Goal: Task Accomplishment & Management: Manage account settings

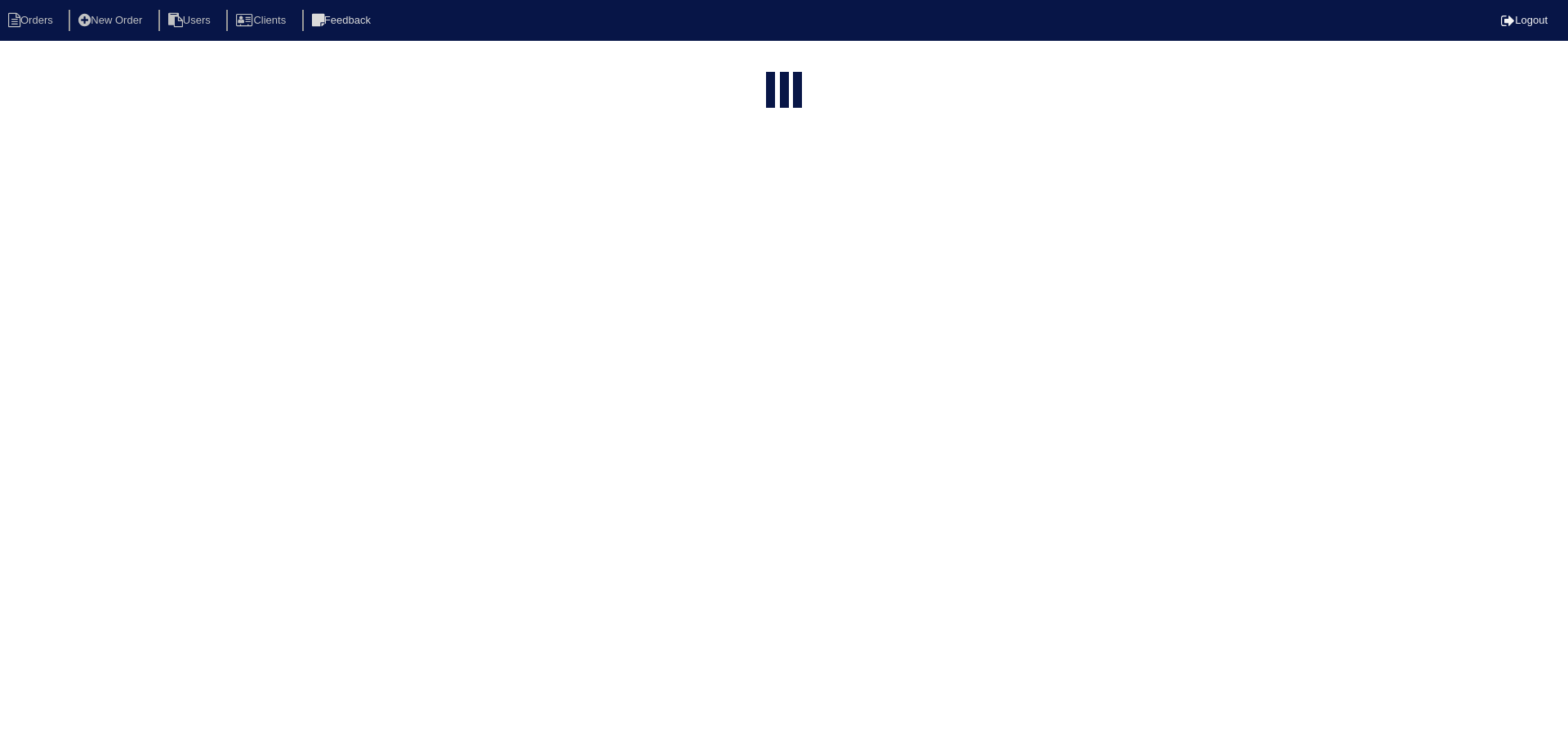
select select "15"
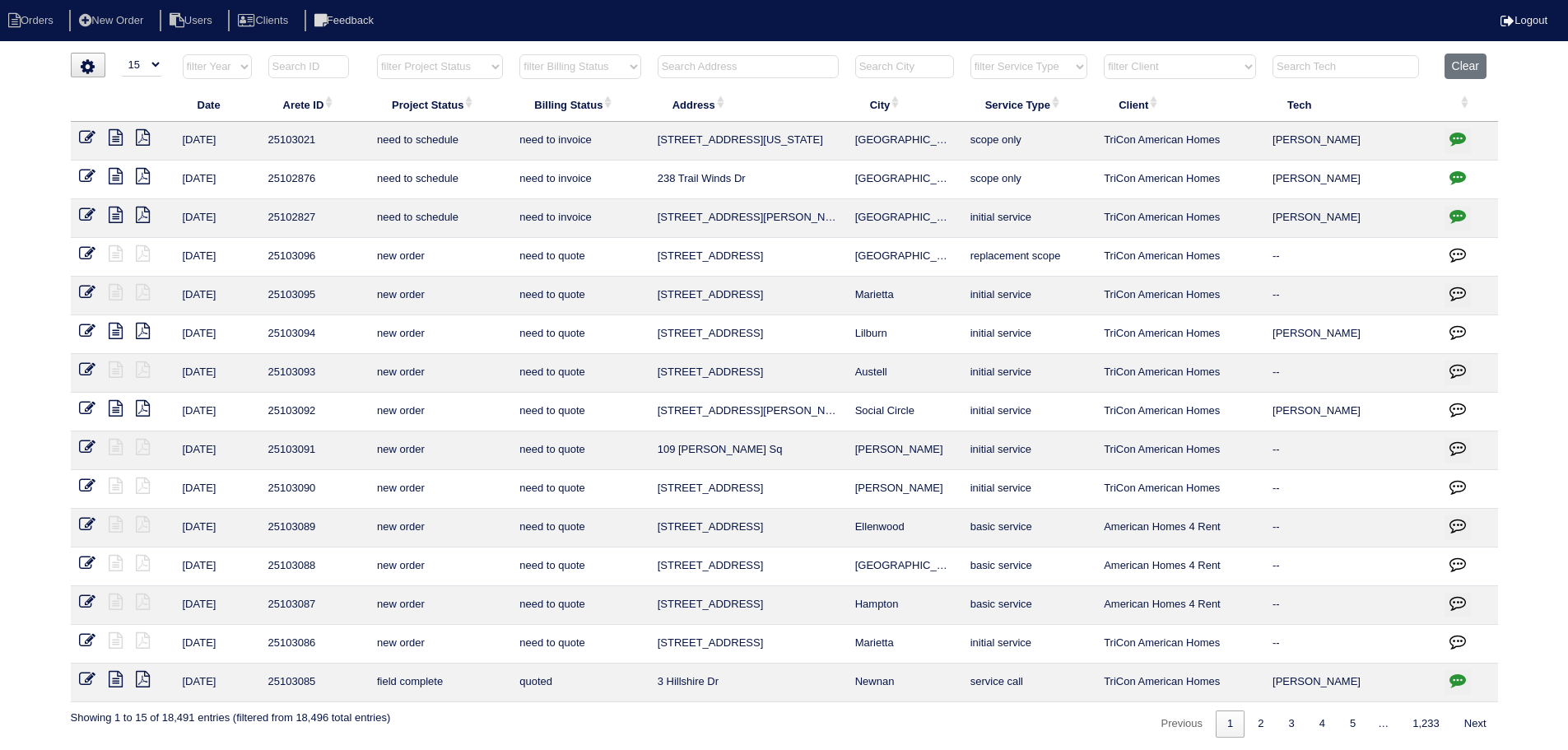
drag, startPoint x: 446, startPoint y: 69, endPoint x: 454, endPoint y: 79, distance: 12.8
click at [447, 69] on select "filter Project Status -- Any Project Status -- new order assigned in progress f…" at bounding box center [440, 67] width 126 height 25
click at [377, 55] on select "filter Project Status -- Any Project Status -- new order assigned in progress f…" at bounding box center [440, 67] width 126 height 25
select select "assigned"
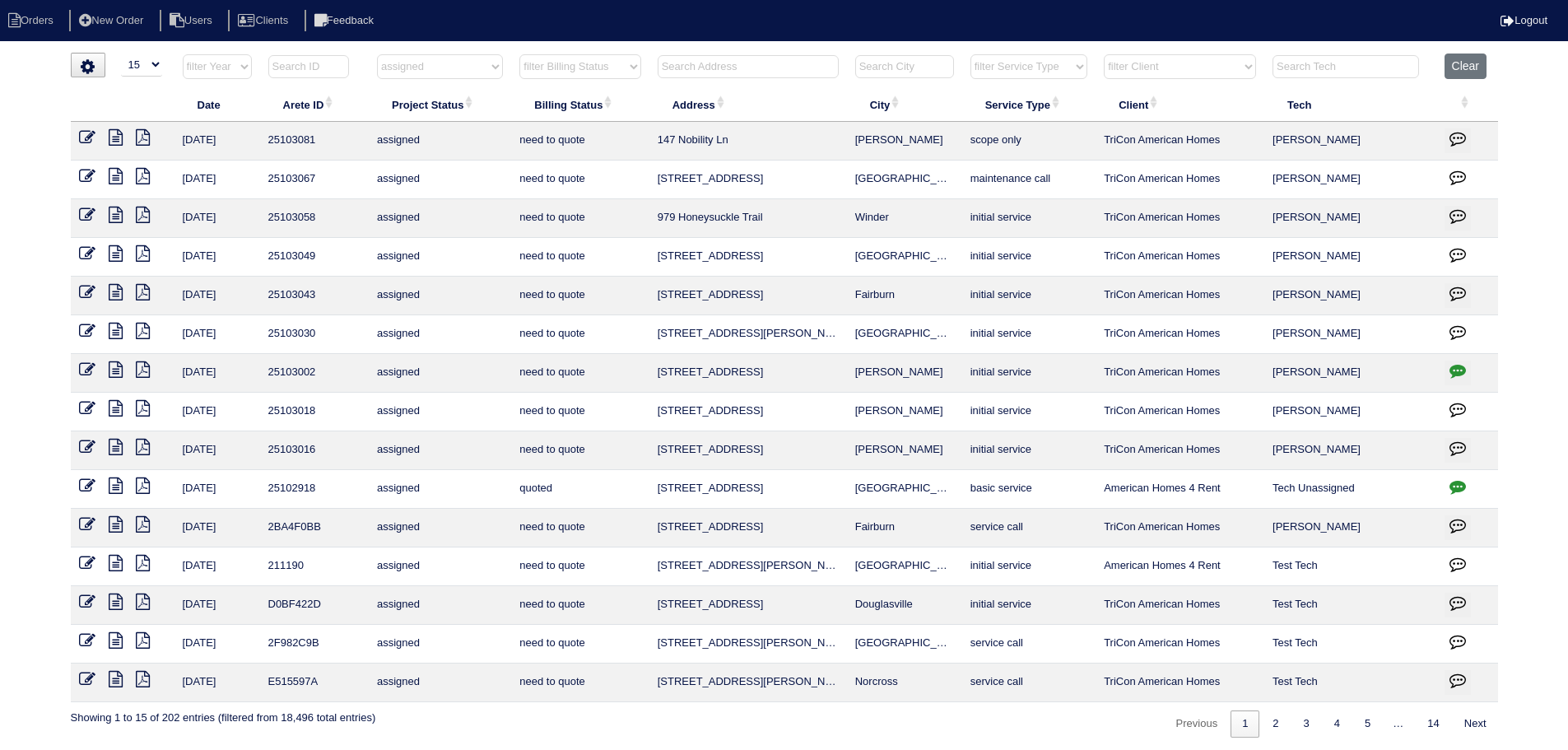
drag, startPoint x: 921, startPoint y: 224, endPoint x: 704, endPoint y: 215, distance: 217.2
click at [644, 215] on tr "8/20/25 25103058 assigned need to quote 979 Honeysuckle Trail Winder initial se…" at bounding box center [784, 218] width 1428 height 39
copy tr "979 Honeysuckle Trail Winder"
drag, startPoint x: 939, startPoint y: 339, endPoint x: 692, endPoint y: 322, distance: 247.6
click at [628, 324] on tr "8/20/25 25103030 assigned need to quote 7259 Madison Cir Union City initial ser…" at bounding box center [784, 335] width 1428 height 39
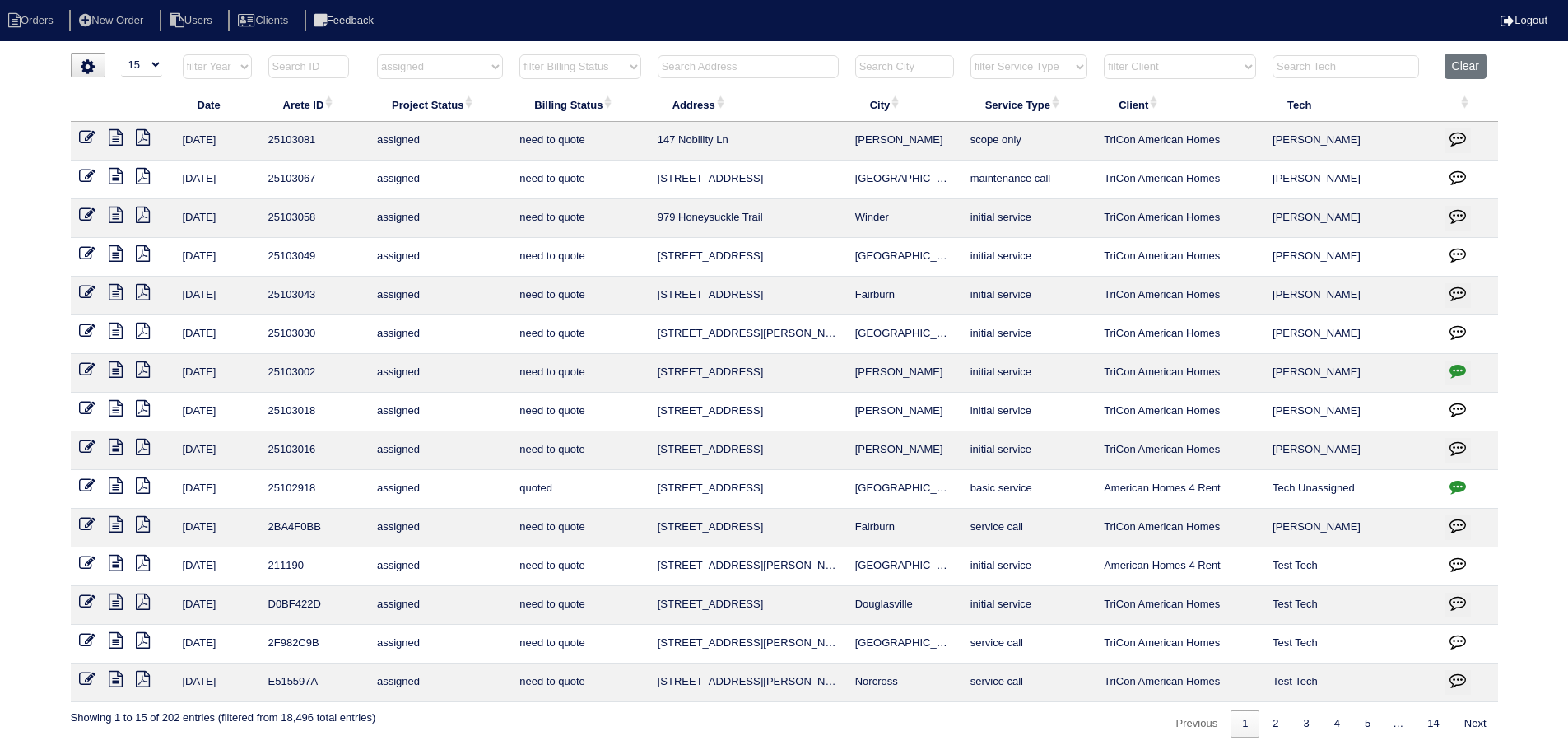
copy tr "7259 Madison Cir Union City"
drag, startPoint x: 936, startPoint y: 259, endPoint x: 665, endPoint y: 258, distance: 271.0
click at [645, 263] on tr "8/20/25 25103049 assigned need to quote 9582 Lakeview Cir Union City initial se…" at bounding box center [784, 257] width 1428 height 39
copy tr "9582 Lakeview Cir Union City"
click at [116, 288] on icon at bounding box center [115, 292] width 14 height 17
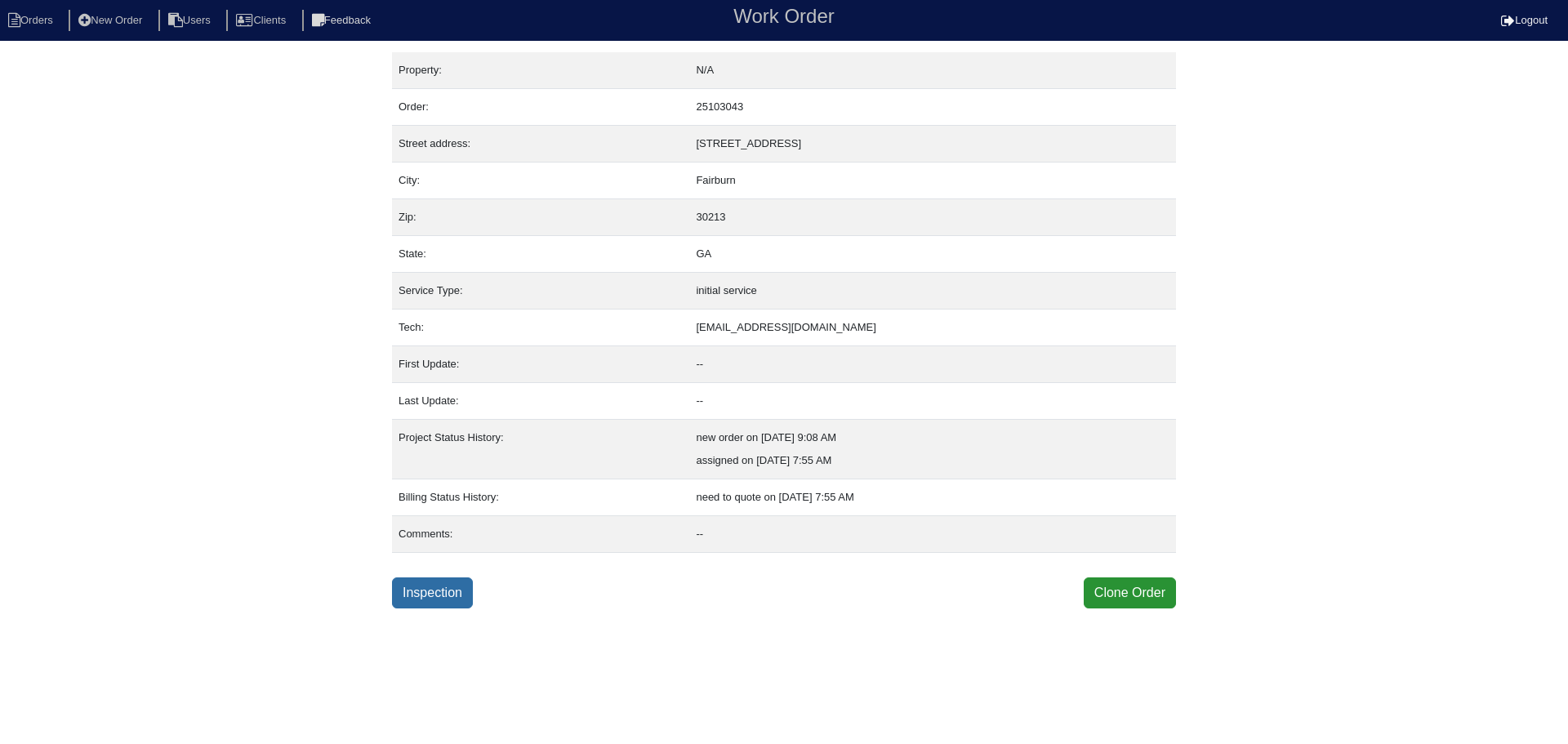
click at [443, 578] on link "Inspection" at bounding box center [432, 593] width 81 height 31
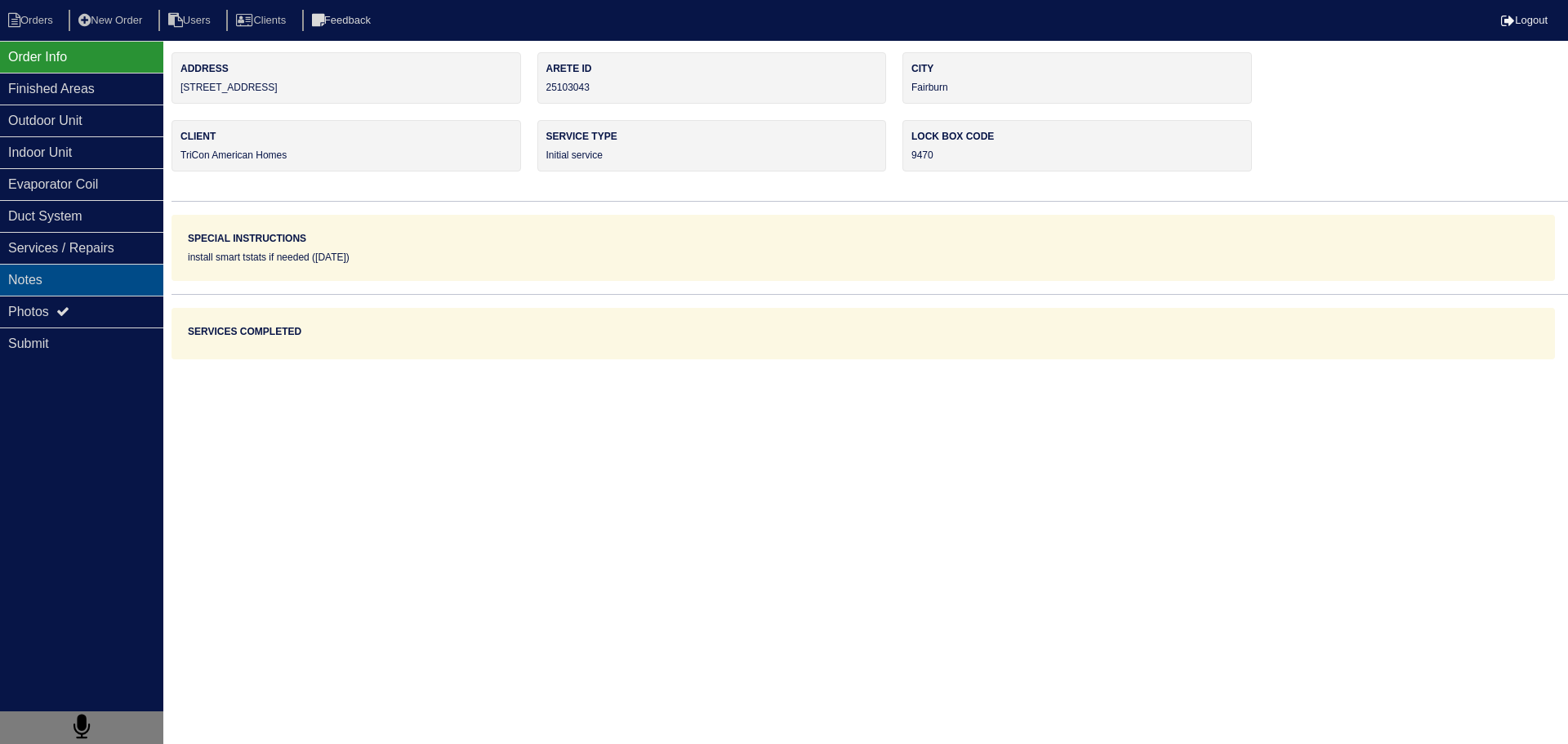
click at [152, 267] on div "Notes" at bounding box center [81, 280] width 163 height 32
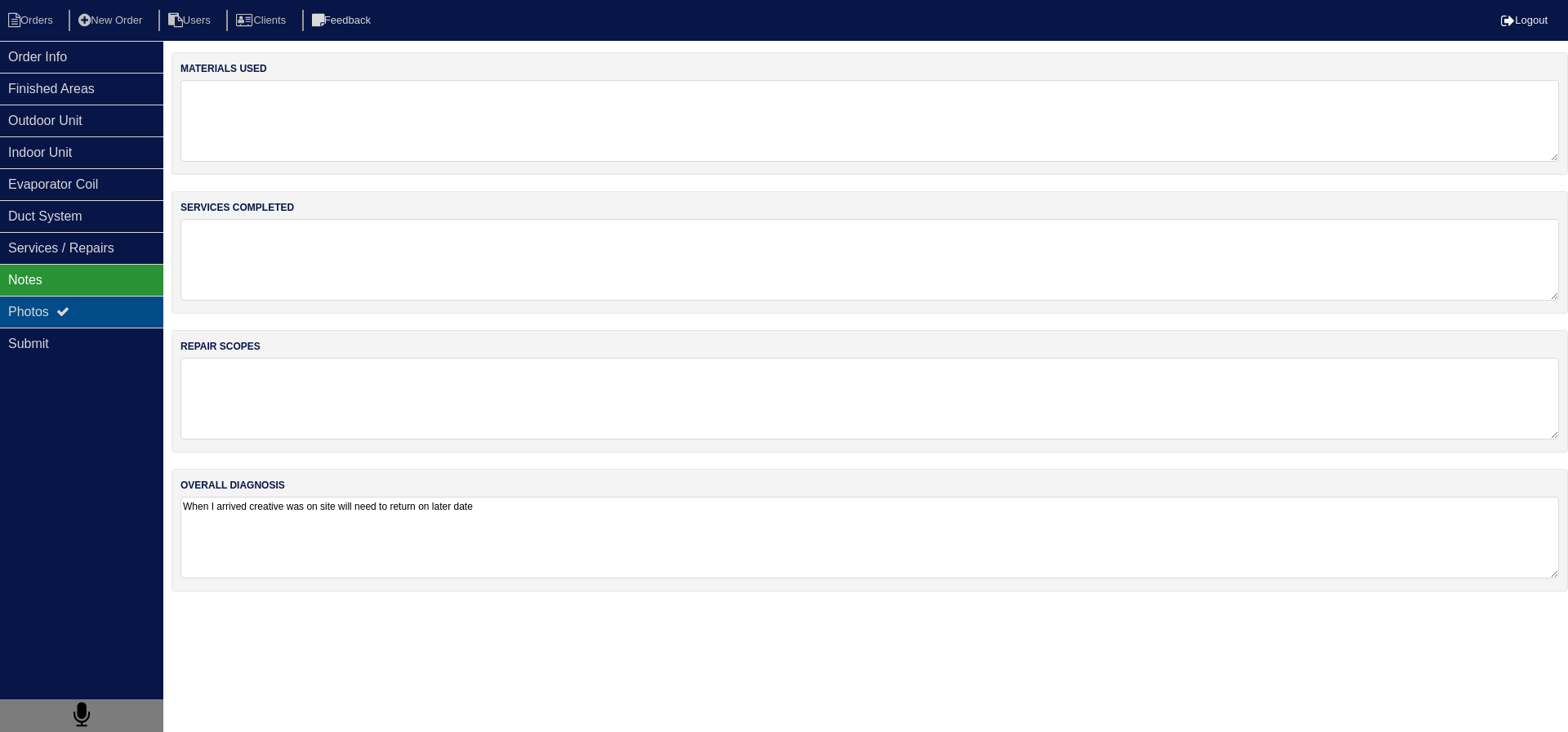
click at [133, 321] on div "Photos" at bounding box center [81, 311] width 163 height 32
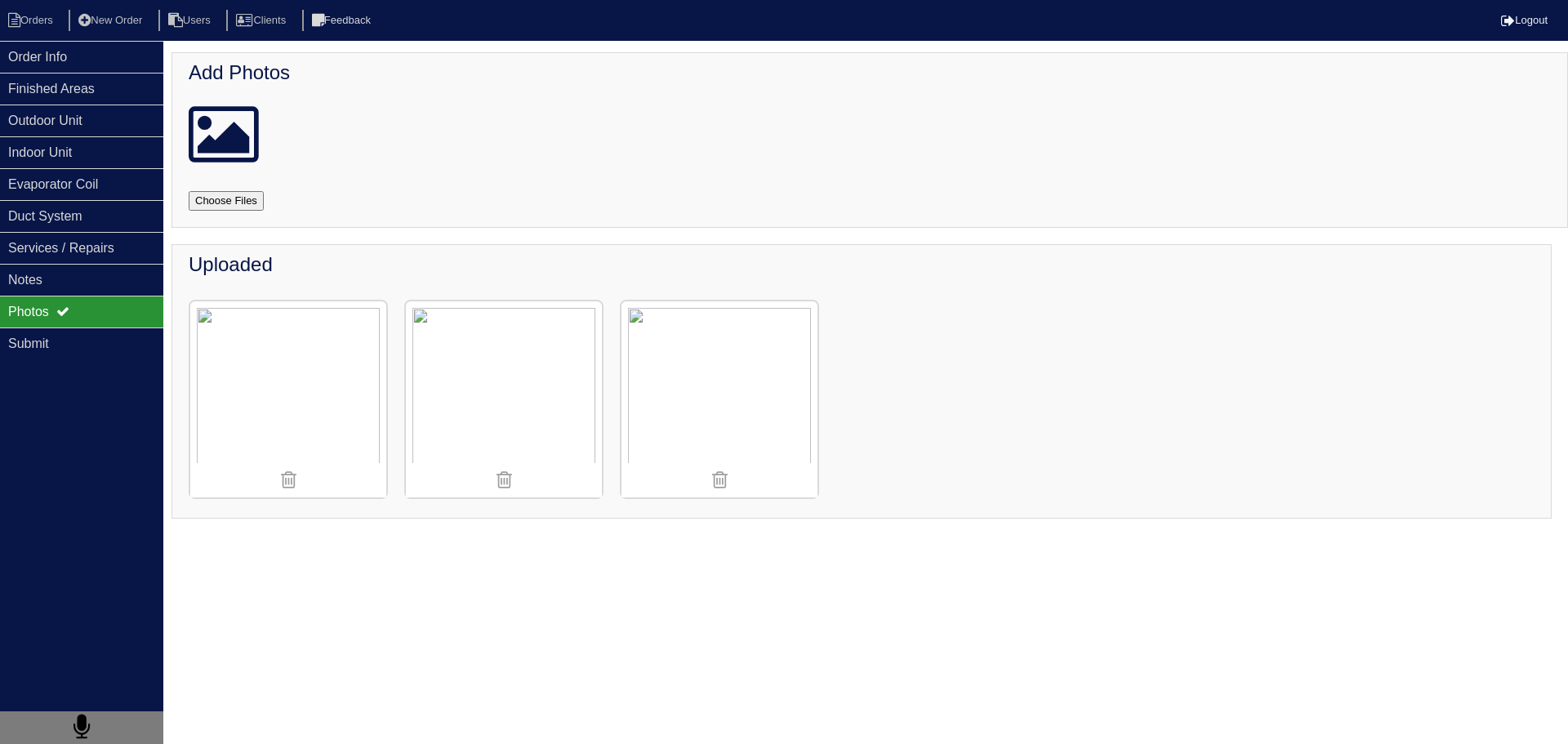
click at [67, 38] on nav "Orders New Order Users Clients Feedback Logout" at bounding box center [784, 20] width 1568 height 41
click at [46, 14] on li "Orders" at bounding box center [33, 21] width 66 height 22
select select "15"
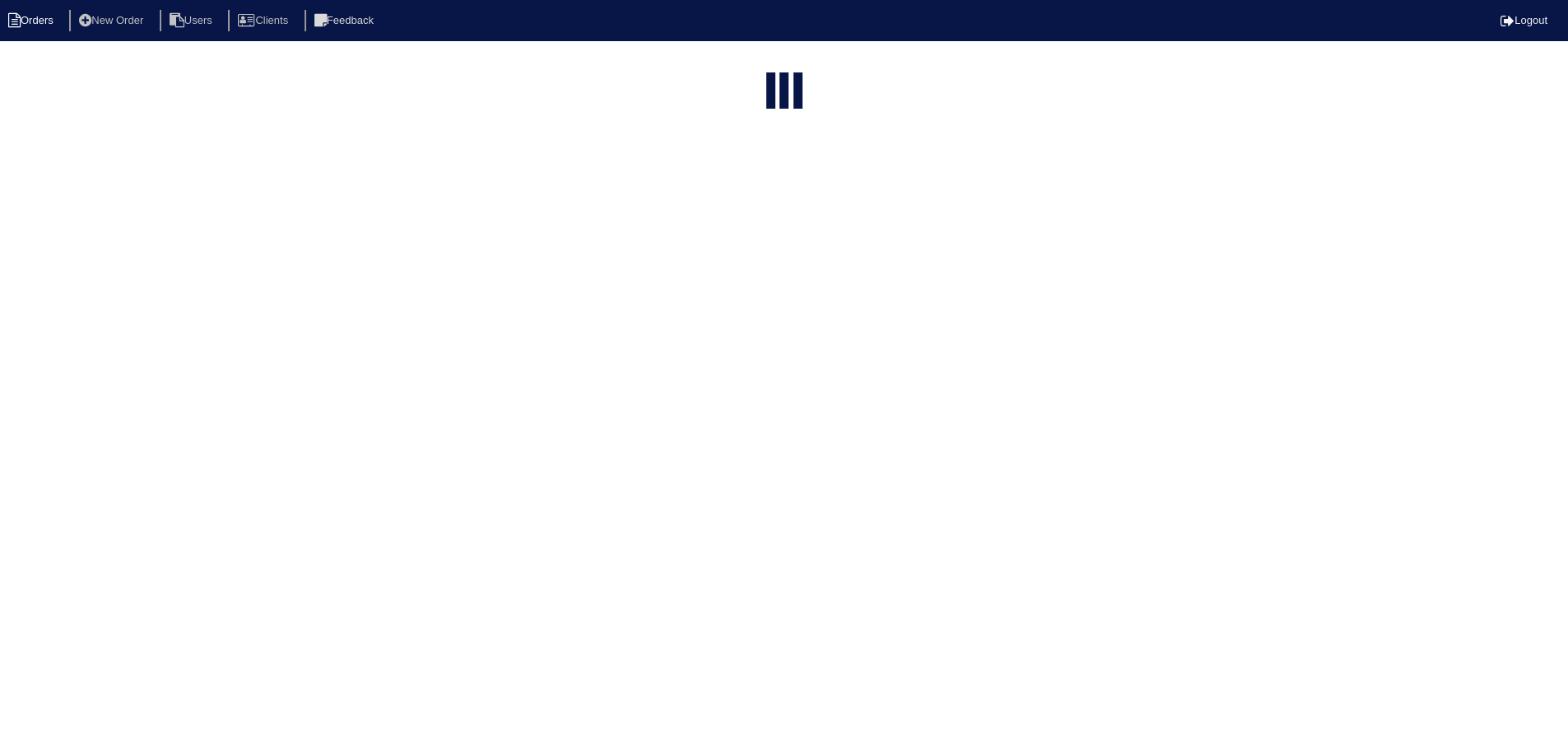
select select "assigned"
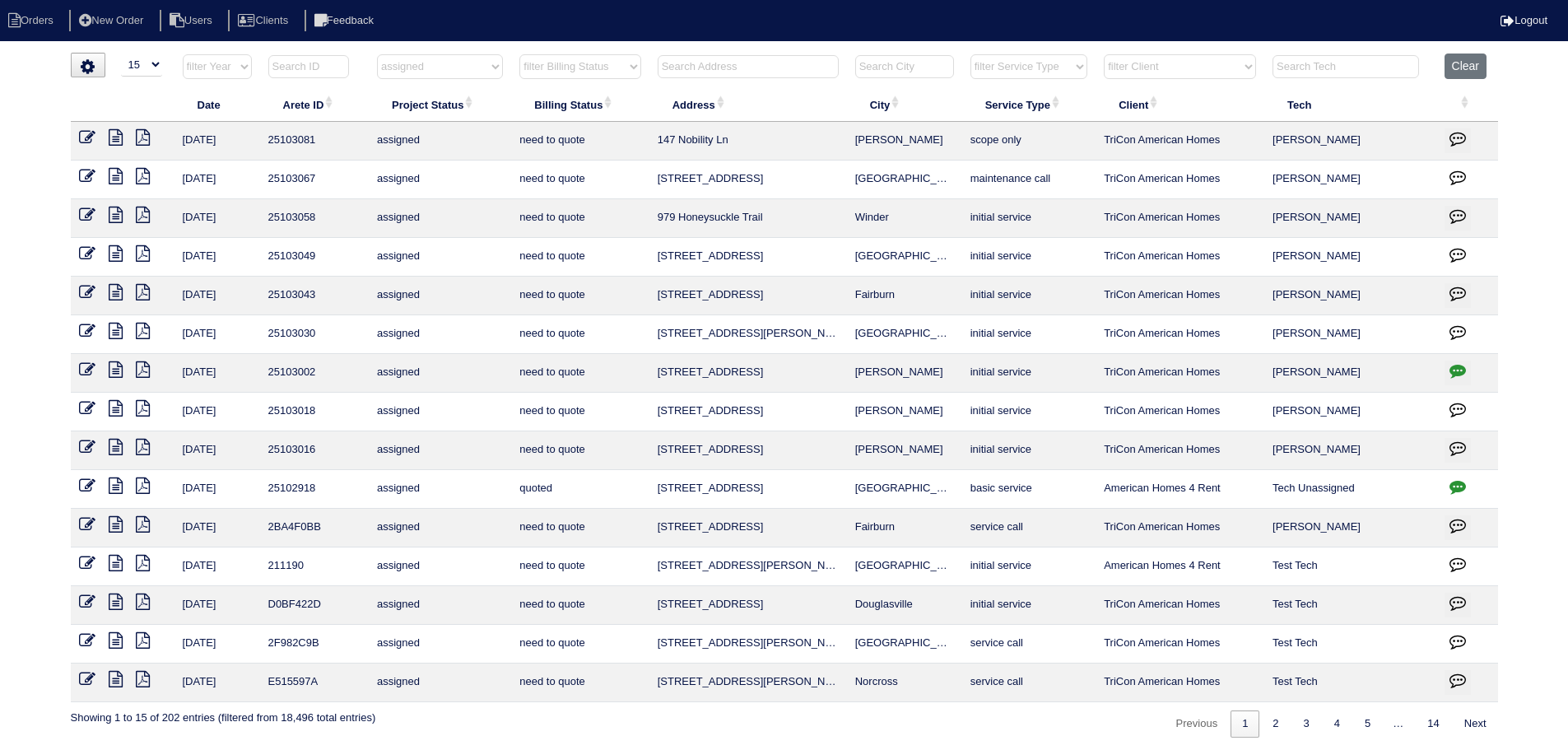
click at [1447, 366] on button "button" at bounding box center [1457, 373] width 26 height 25
type textarea "[DATE] - Per [PERSON_NAME], there is a do not enter sign on front door.. It's b…"
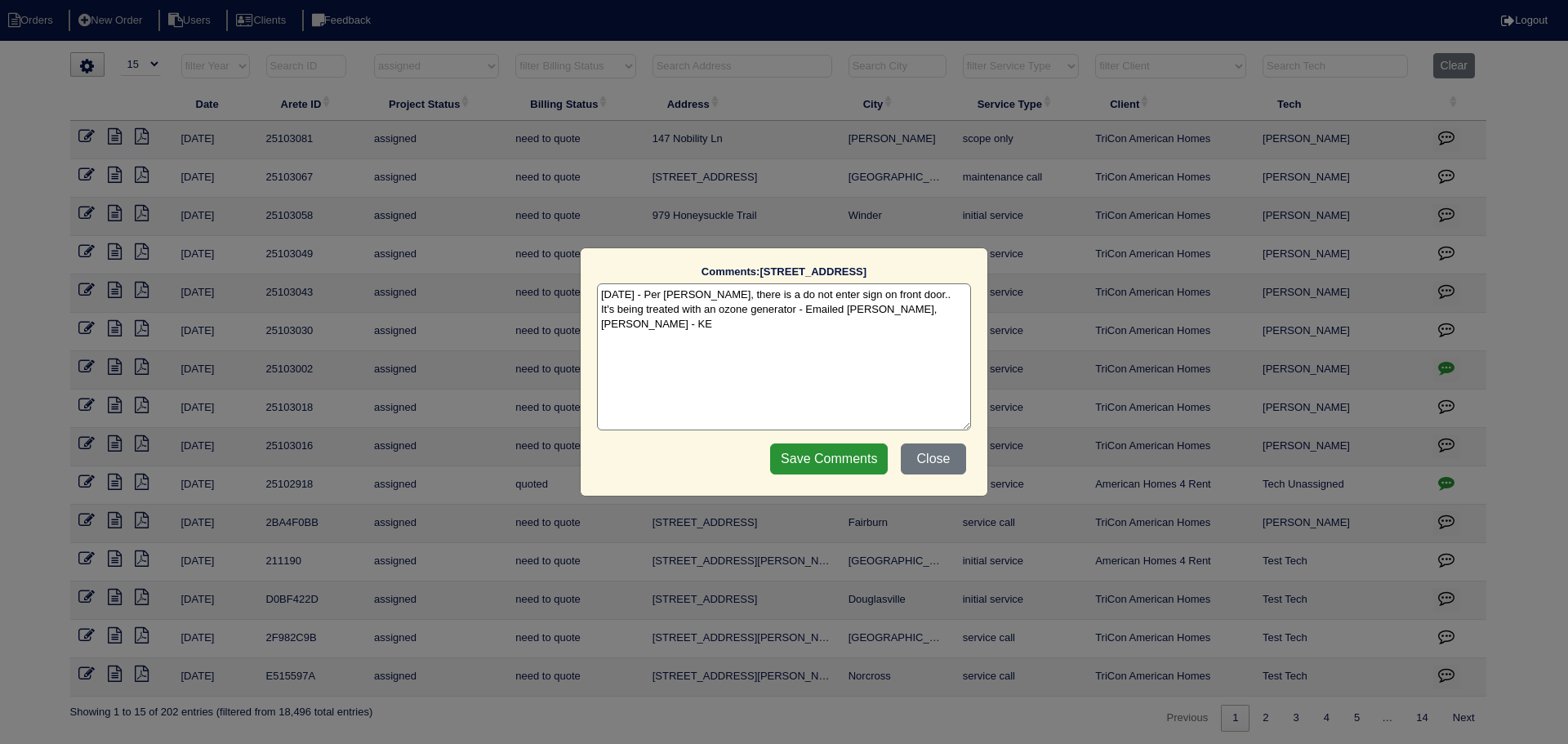
click at [1425, 365] on div "Comments: [STREET_ADDRESS][PERSON_NAME] The comments on file have changed since…" at bounding box center [784, 372] width 1568 height 744
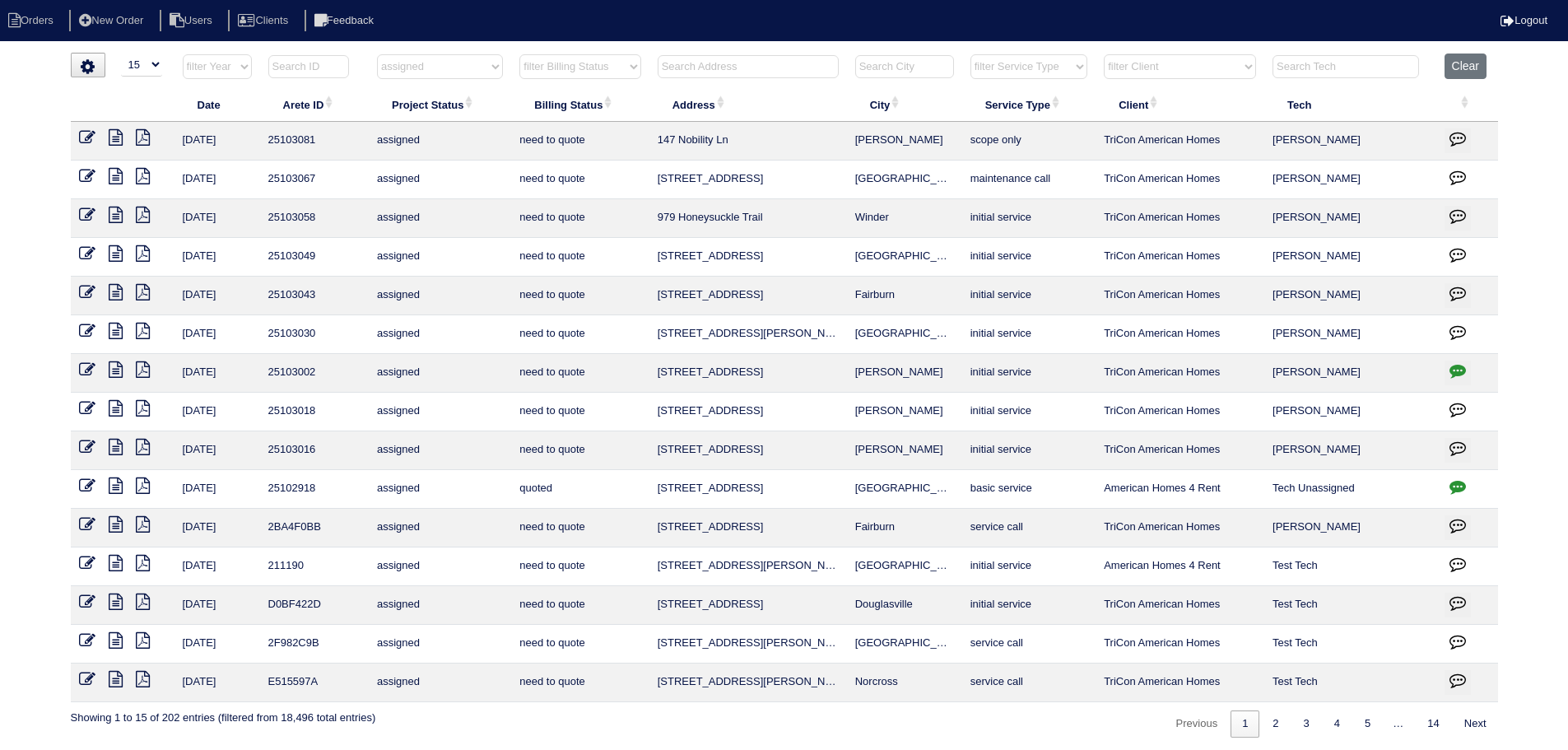
click at [122, 374] on link at bounding box center [121, 372] width 27 height 12
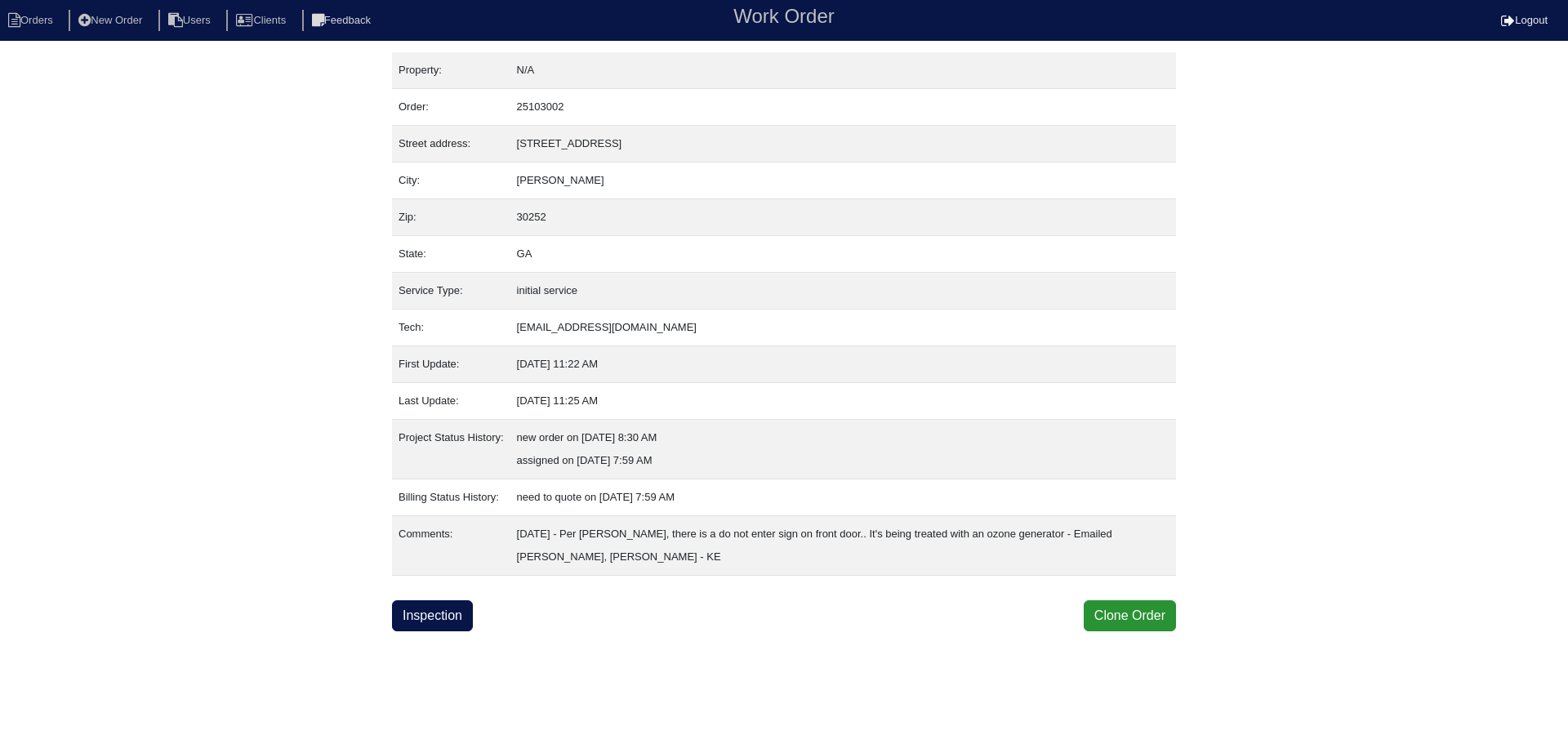
click at [480, 631] on html "Orders New Order Users Clients Feedback Work Order Logout Work Order Orders New…" at bounding box center [784, 315] width 1568 height 631
click at [465, 621] on link "Inspection" at bounding box center [432, 616] width 81 height 31
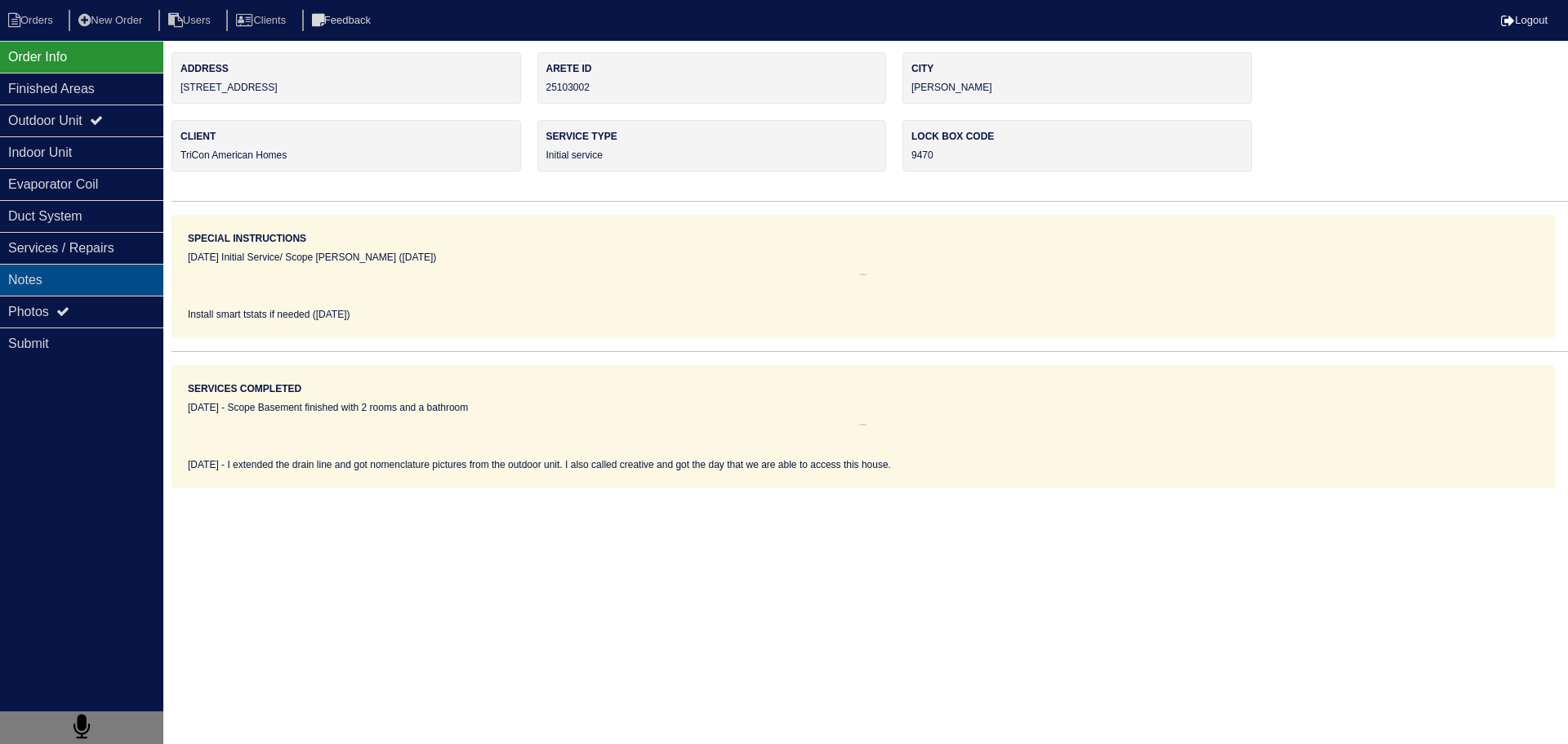
click at [97, 266] on div "Notes" at bounding box center [81, 280] width 163 height 32
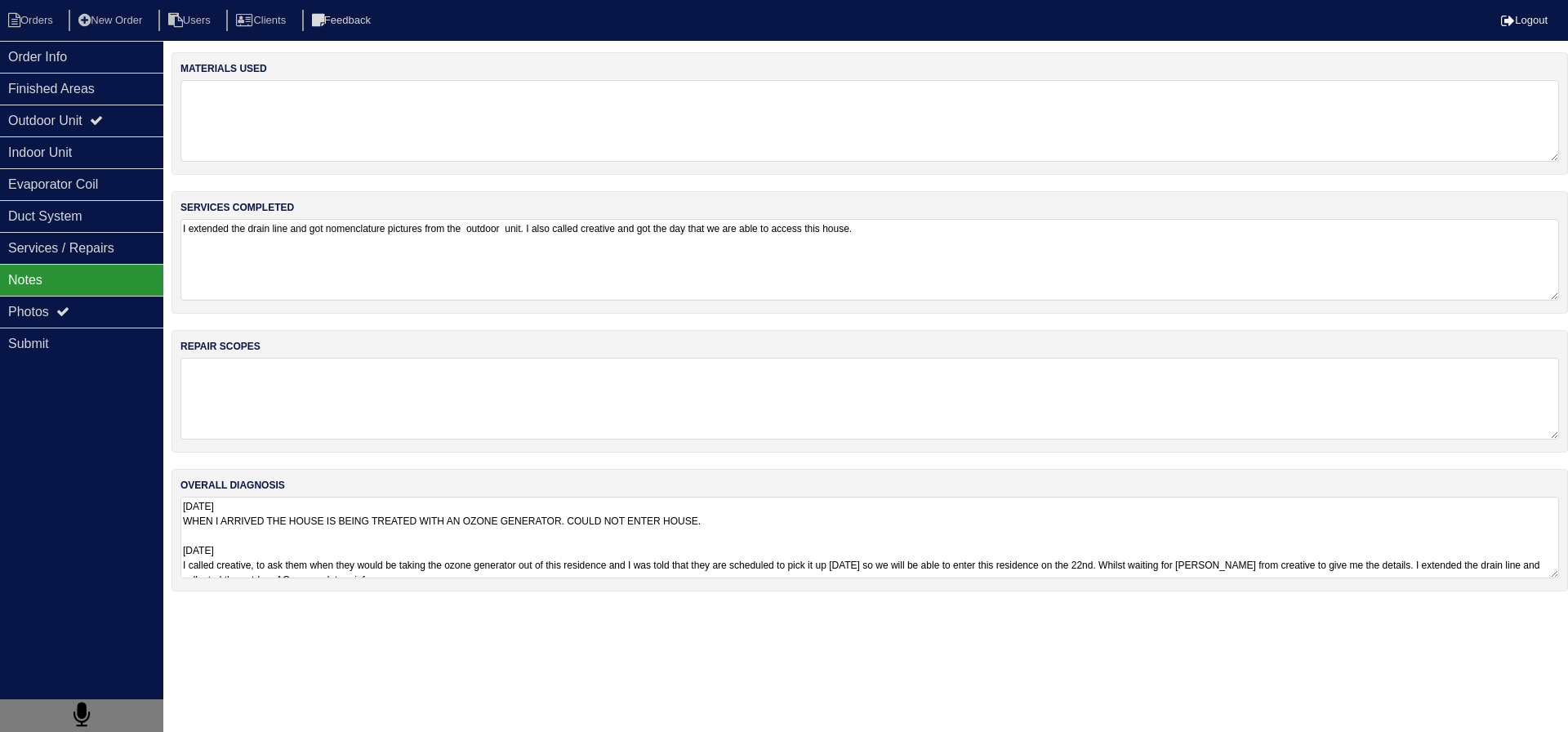
click at [281, 550] on textarea "8/19/25 WHEN I ARRIVED THE HOUSE IS BEING TREATED WITH AN OZONE GENERATOR. COUL…" at bounding box center [870, 537] width 1378 height 82
click at [280, 536] on textarea "8/19/25 WHEN I ARRIVED THE HOUSE IS BEING TREATED WITH AN OZONE GENERATOR. COUL…" at bounding box center [870, 542] width 1378 height 92
click at [104, 168] on div "Indoor Unit" at bounding box center [81, 152] width 163 height 32
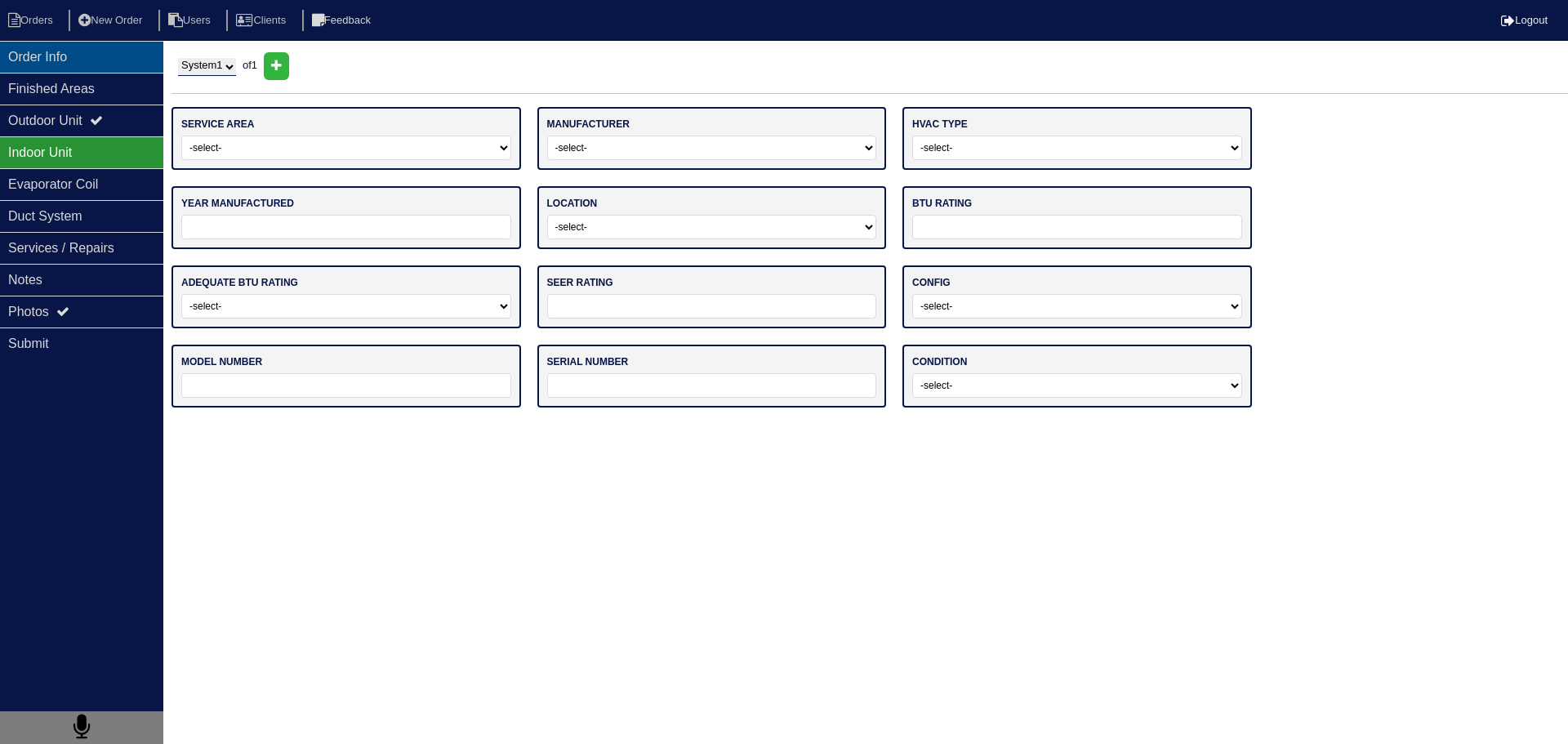
click at [88, 63] on div "Order Info" at bounding box center [81, 56] width 163 height 32
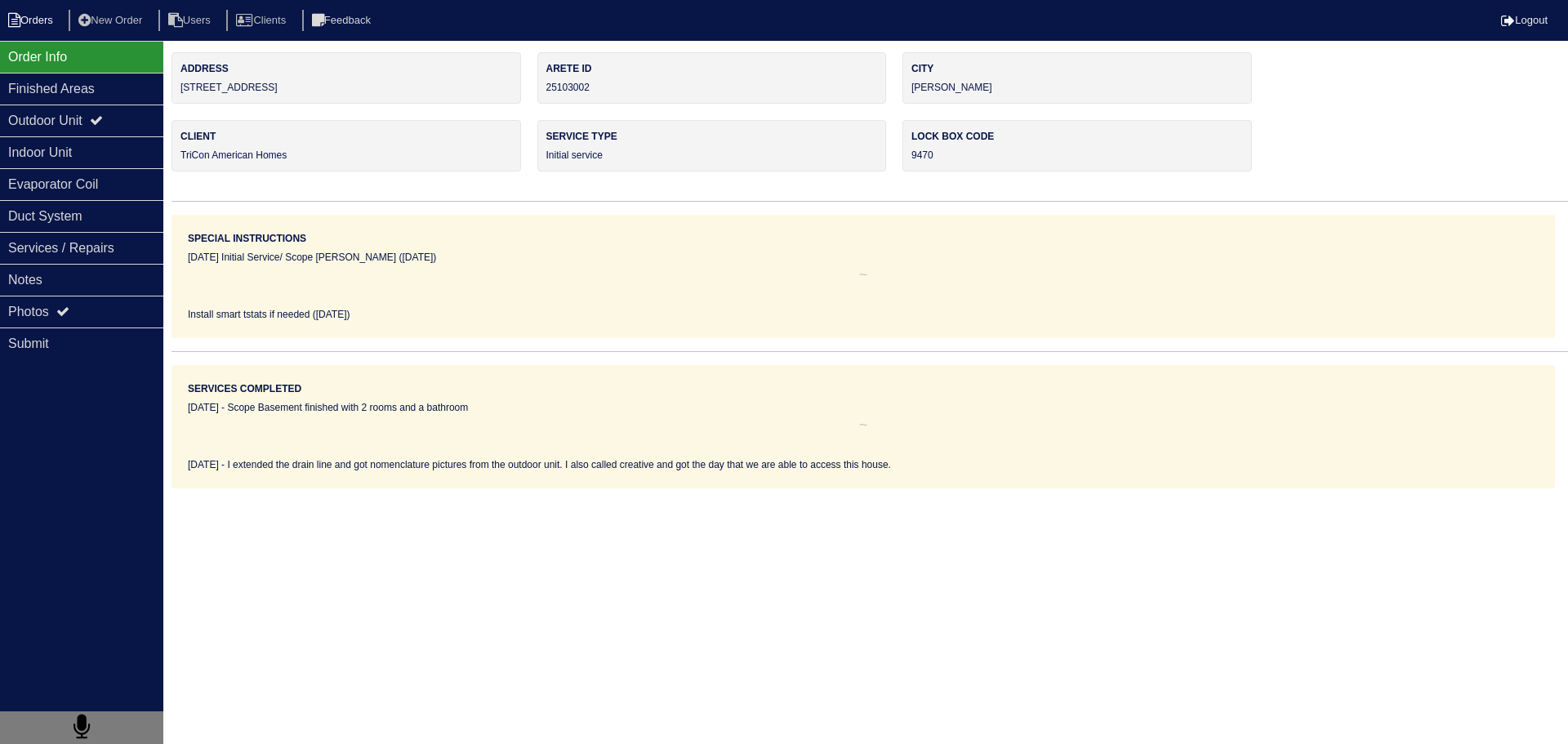
click at [50, 16] on li "Orders" at bounding box center [33, 21] width 66 height 22
select select "15"
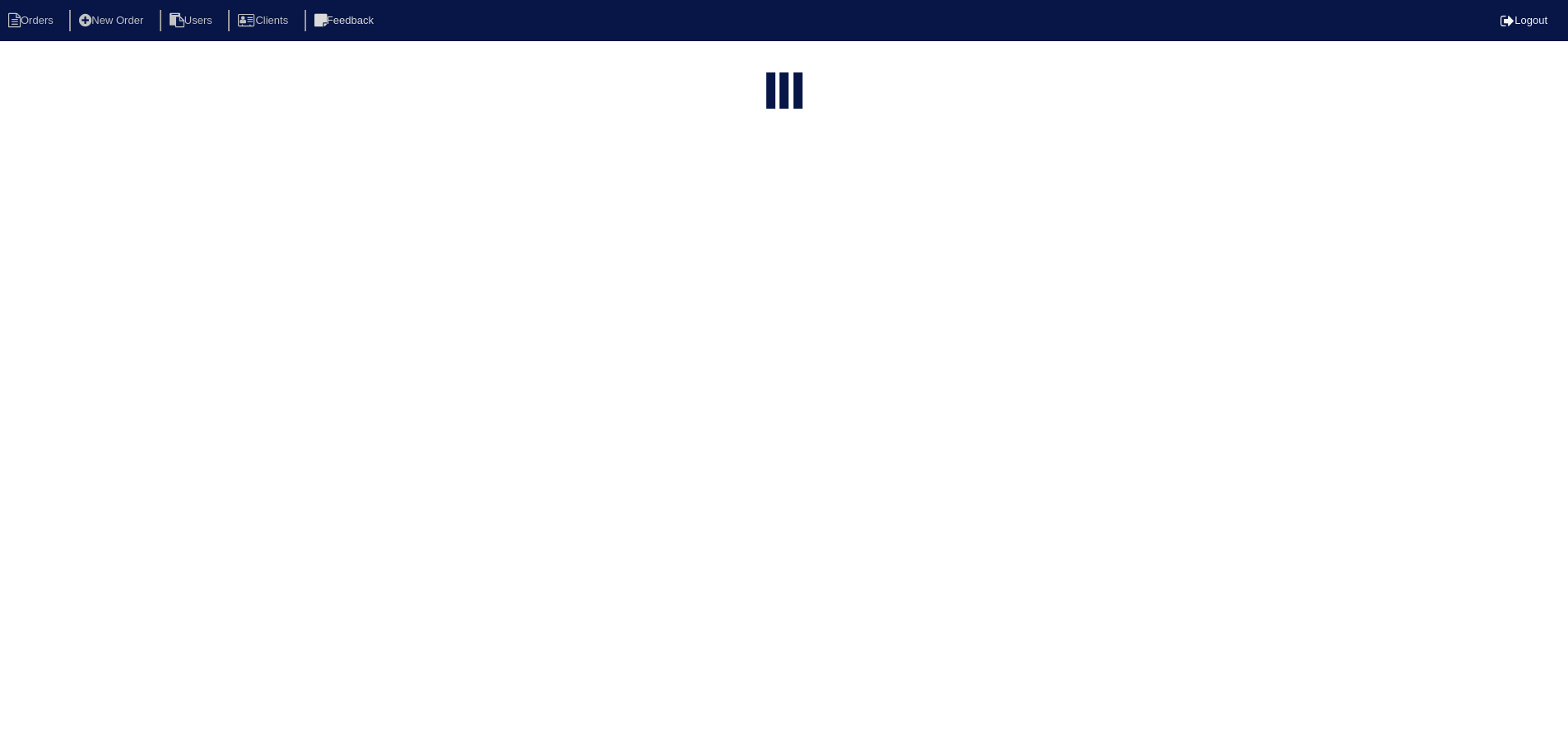
select select "assigned"
